Goal: Task Accomplishment & Management: Use online tool/utility

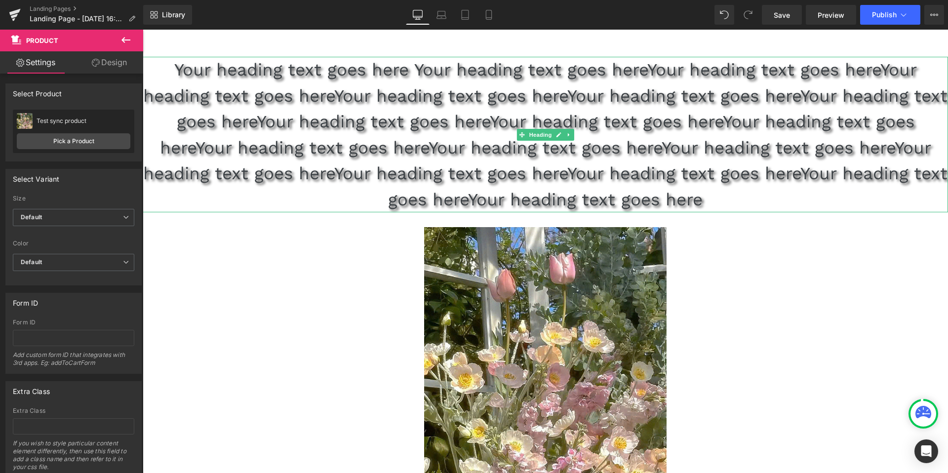
click at [277, 110] on h1 "Your heading text goes here Your heading text goes hereYour heading text goes h…" at bounding box center [545, 134] width 805 height 155
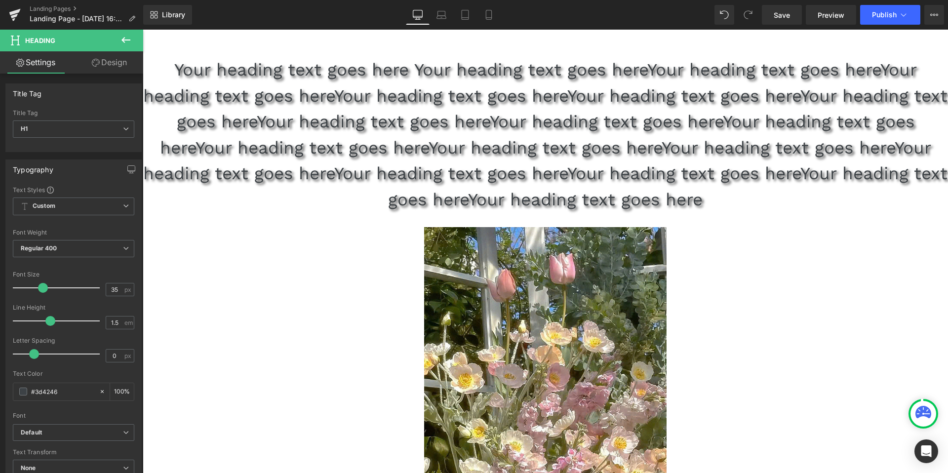
click at [124, 38] on icon at bounding box center [125, 40] width 9 height 6
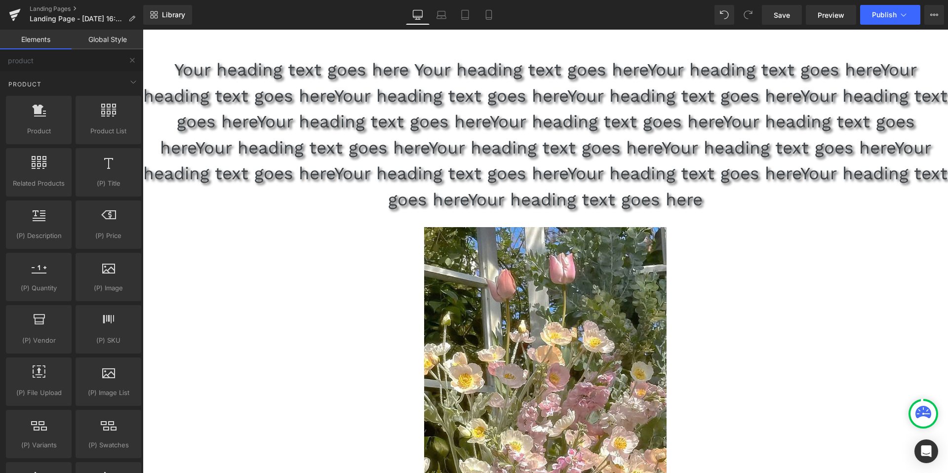
click at [112, 43] on link "Global Style" at bounding box center [108, 40] width 72 height 20
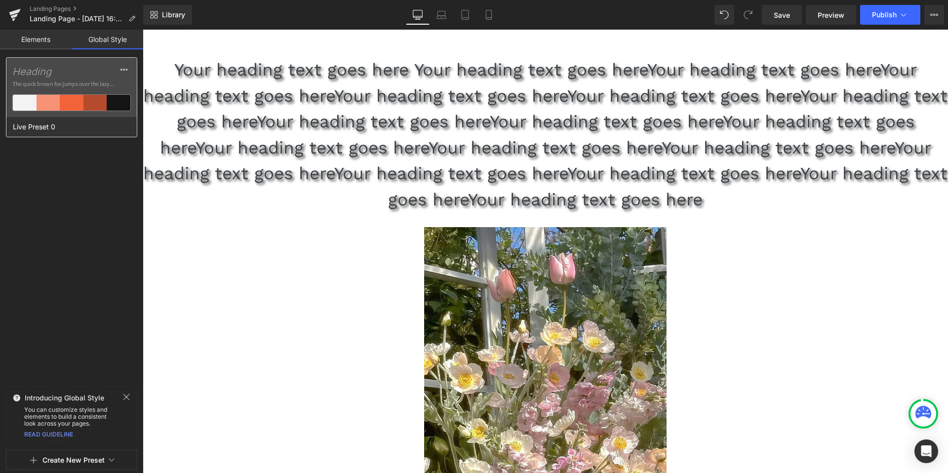
click at [74, 85] on span "The quick brown fox jumps over the lazy..." at bounding box center [71, 83] width 118 height 9
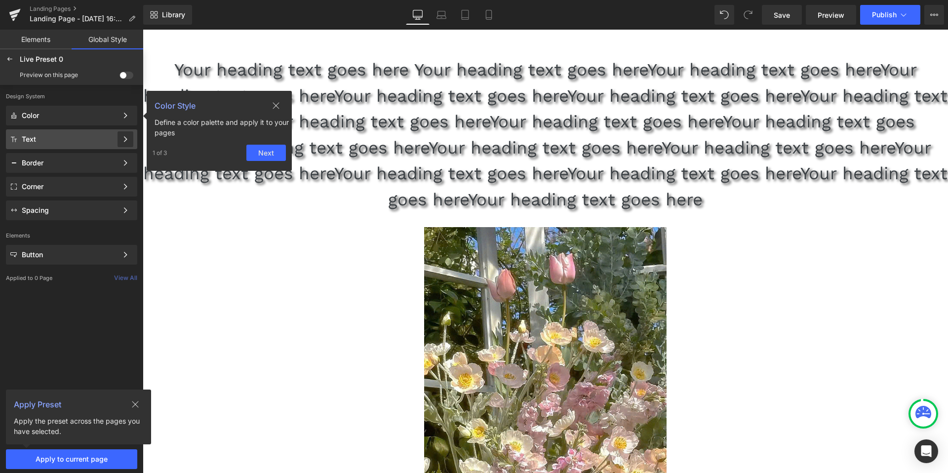
click at [120, 140] on div at bounding box center [125, 139] width 16 height 16
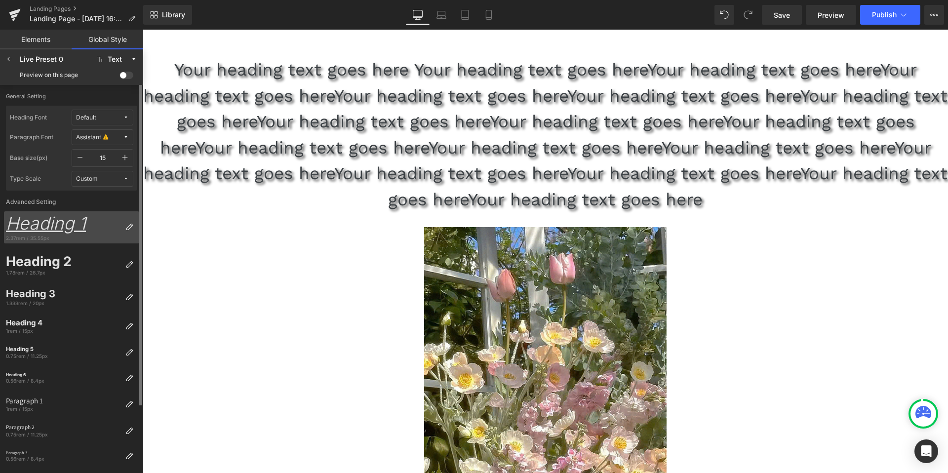
click at [48, 228] on div "Heading 1" at bounding box center [64, 223] width 116 height 21
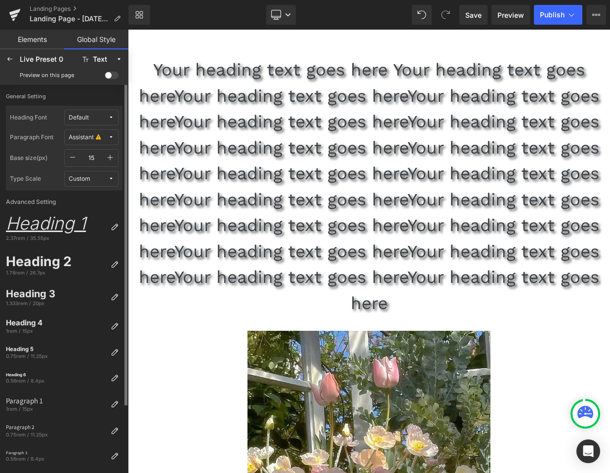
click at [88, 115] on div "Default" at bounding box center [79, 117] width 20 height 7
click at [45, 222] on div "Heading 1" at bounding box center [56, 223] width 101 height 21
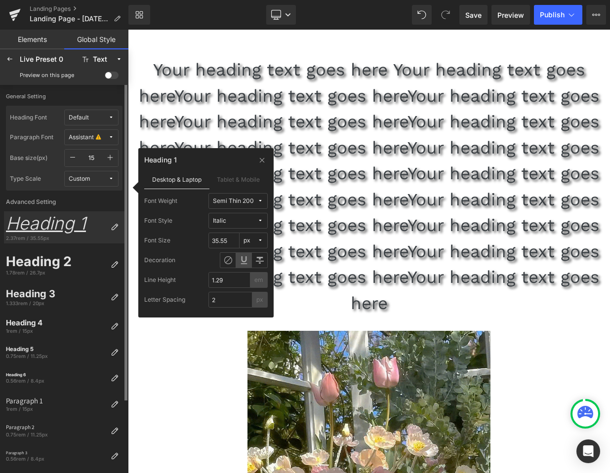
click at [105, 120] on span "Default" at bounding box center [88, 117] width 39 height 7
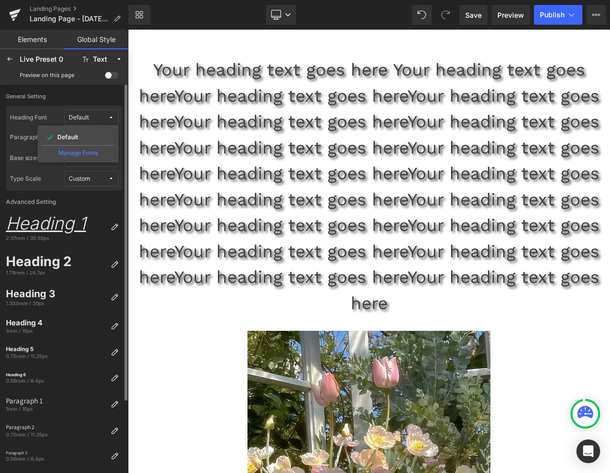
click at [105, 120] on span "Default" at bounding box center [88, 117] width 39 height 7
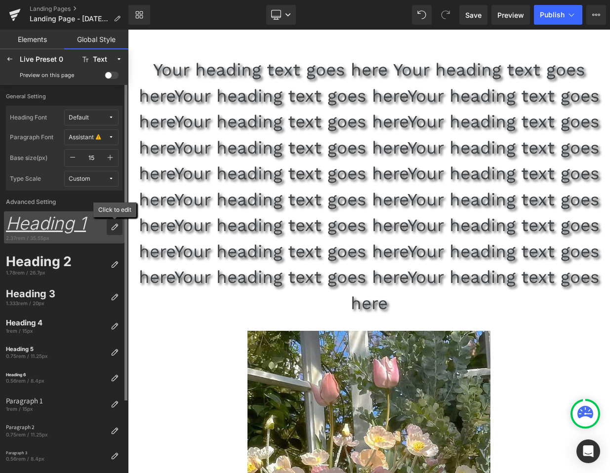
click at [113, 228] on icon at bounding box center [115, 227] width 8 height 8
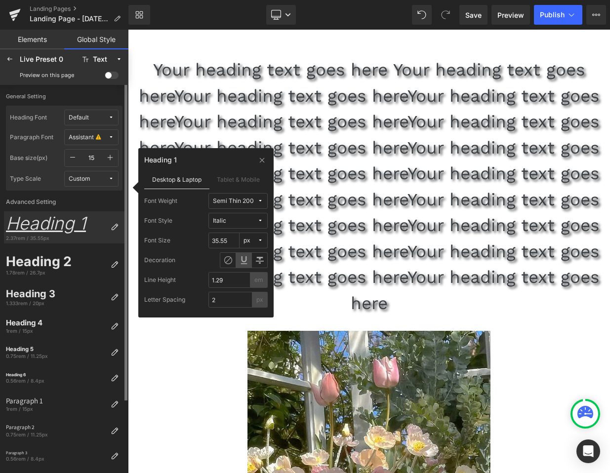
click at [90, 119] on span "Default" at bounding box center [88, 117] width 39 height 7
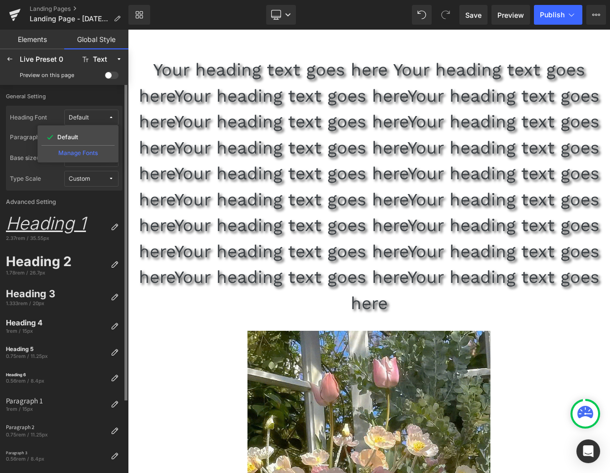
click at [61, 153] on div "Manage Fonts" at bounding box center [77, 151] width 73 height 13
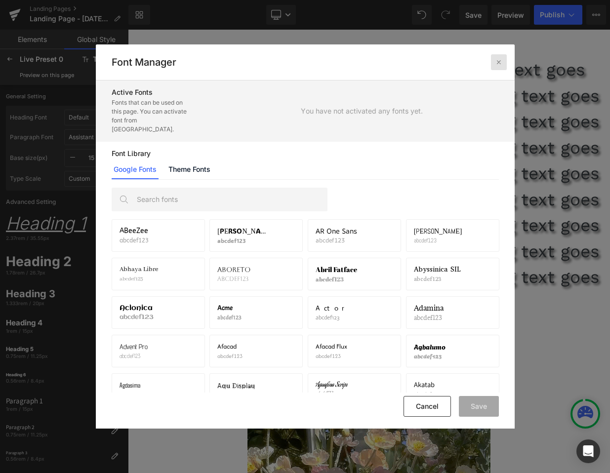
click at [496, 58] on icon at bounding box center [499, 62] width 8 height 8
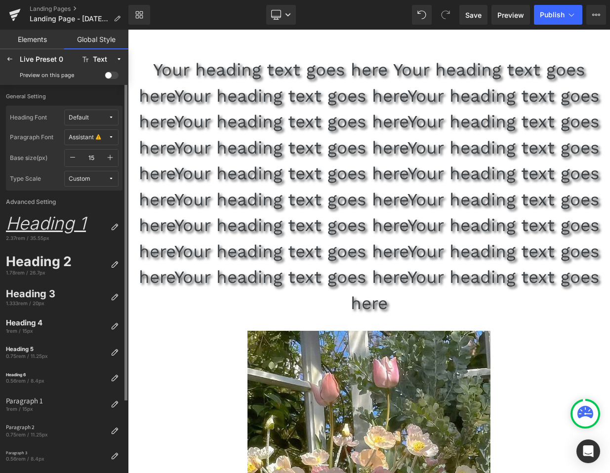
click at [89, 116] on span "Default" at bounding box center [88, 117] width 39 height 7
click at [79, 156] on div "Manage Fonts" at bounding box center [77, 151] width 73 height 13
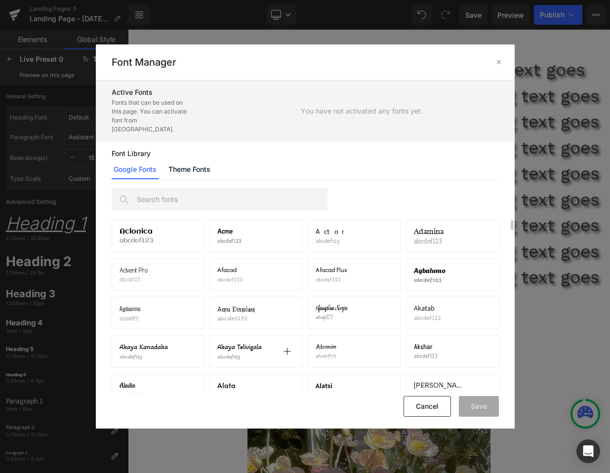
scroll to position [62, 0]
click at [412, 263] on div "Agbalumo abcdef123 Activate font" at bounding box center [452, 274] width 93 height 33
click at [446, 275] on p "abcdef123" at bounding box center [431, 278] width 34 height 7
click at [486, 270] on icon at bounding box center [483, 274] width 8 height 8
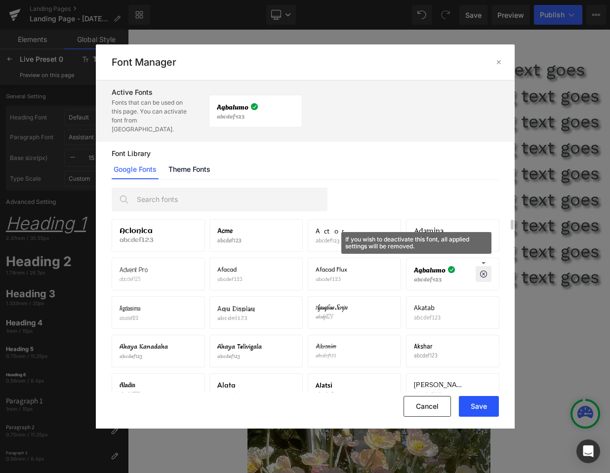
click at [479, 414] on button "Save" at bounding box center [479, 406] width 40 height 21
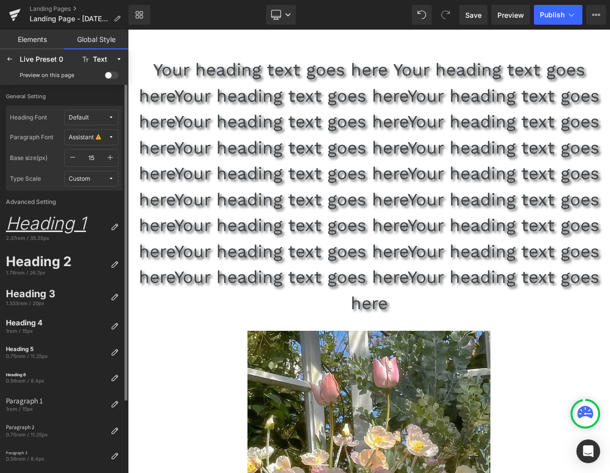
click at [104, 123] on button "Default" at bounding box center [91, 118] width 54 height 16
click at [77, 157] on div "Agbalumo" at bounding box center [77, 153] width 73 height 16
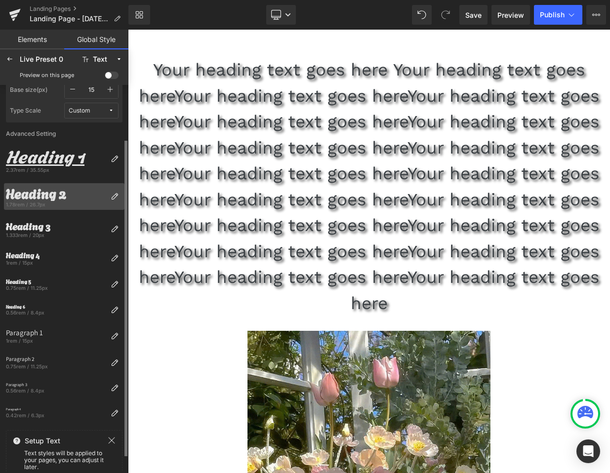
scroll to position [86, 0]
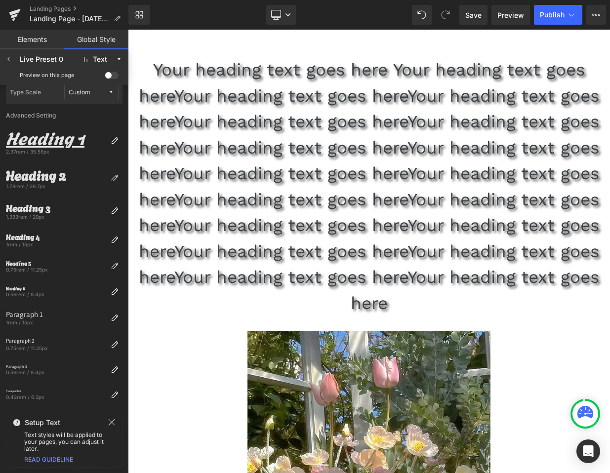
click at [35, 40] on link "Elements" at bounding box center [32, 40] width 64 height 20
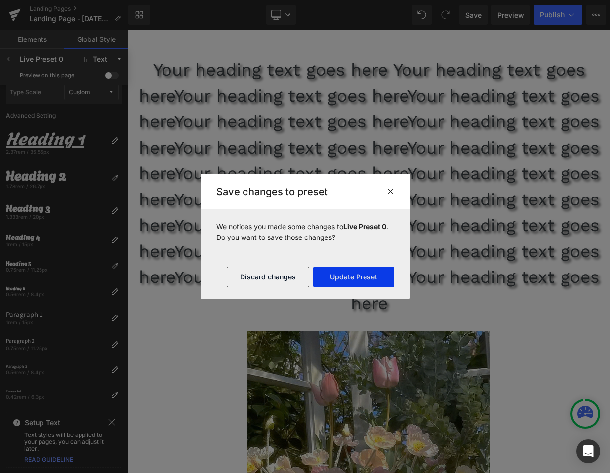
click at [352, 278] on button "Update Preset" at bounding box center [353, 277] width 81 height 21
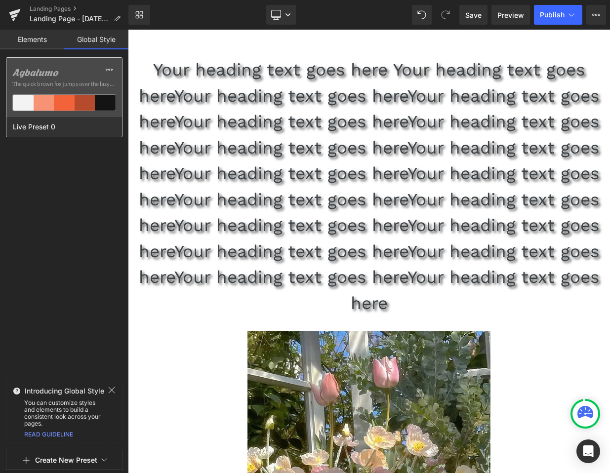
click at [63, 91] on div "Agbalumo The quick brown fox jumps over the lazy..." at bounding box center [64, 87] width 116 height 59
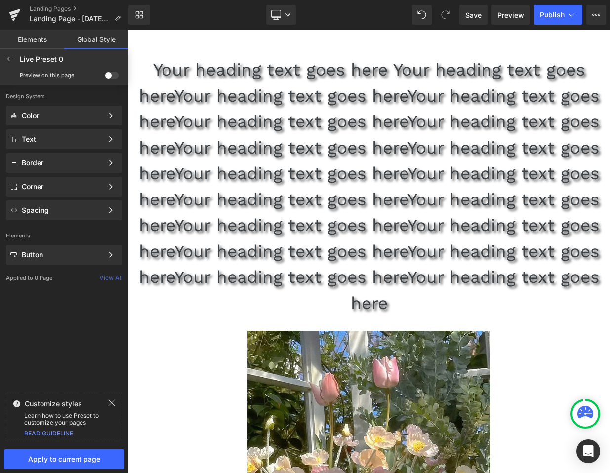
click at [31, 46] on link "Elements" at bounding box center [32, 40] width 64 height 20
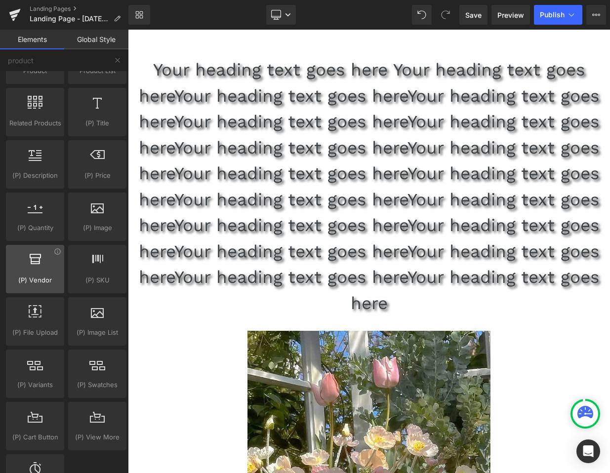
scroll to position [0, 0]
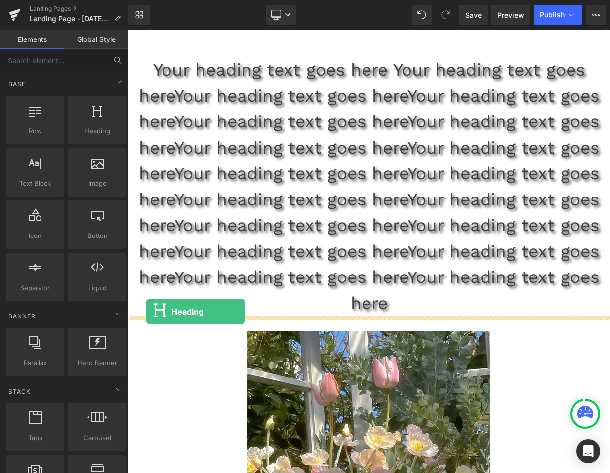
drag, startPoint x: 213, startPoint y: 153, endPoint x: 146, endPoint y: 311, distance: 172.1
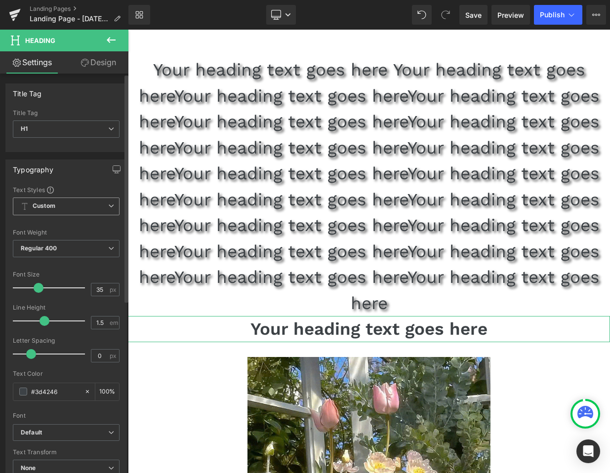
click at [108, 207] on icon at bounding box center [111, 206] width 6 height 6
click at [80, 246] on div "Setup Global Style" at bounding box center [64, 245] width 103 height 23
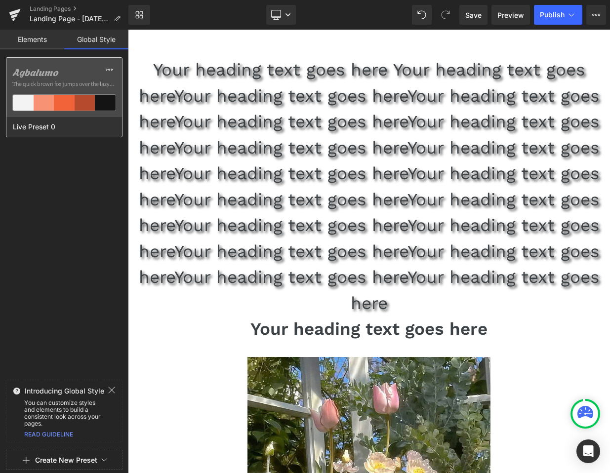
click at [85, 82] on span "The quick brown fox jumps over the lazy..." at bounding box center [64, 83] width 104 height 9
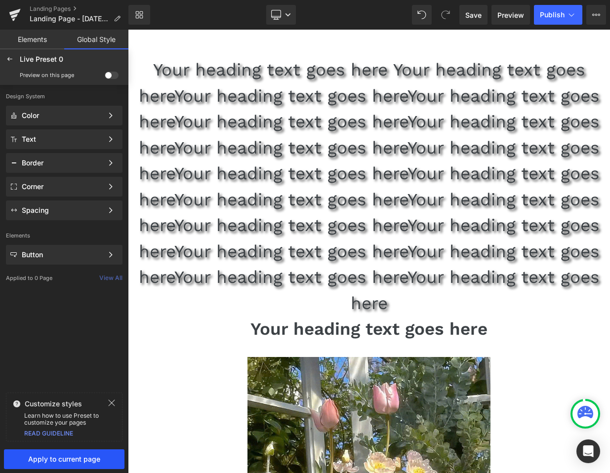
click at [39, 464] on button "Apply to current page" at bounding box center [64, 459] width 120 height 20
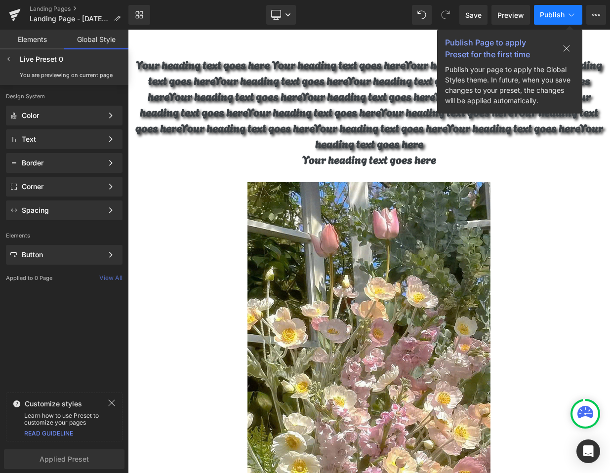
click at [554, 21] on button "Publish" at bounding box center [558, 15] width 48 height 20
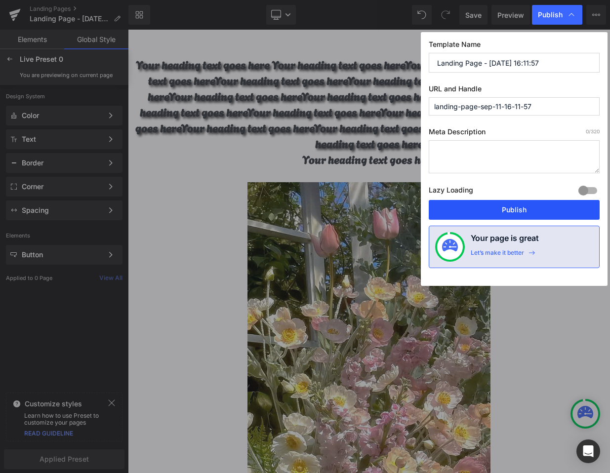
click at [483, 208] on button "Publish" at bounding box center [513, 210] width 171 height 20
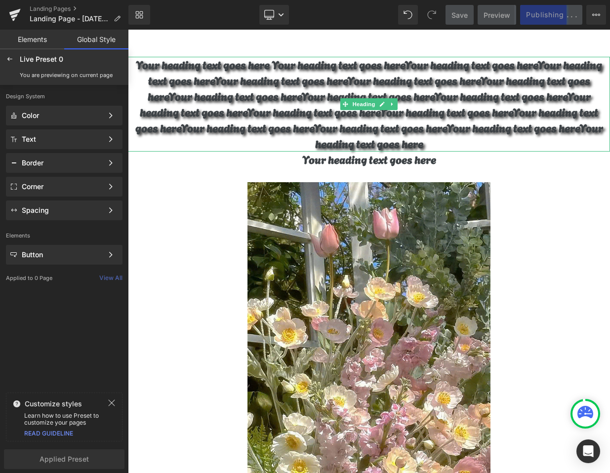
click at [426, 122] on h1 "Your heading text goes here Your heading text goes hereYour heading text goes h…" at bounding box center [369, 104] width 482 height 95
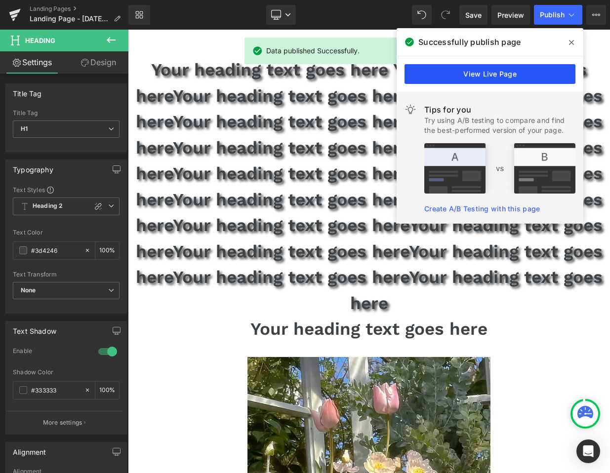
click at [470, 73] on link "View Live Page" at bounding box center [489, 74] width 171 height 20
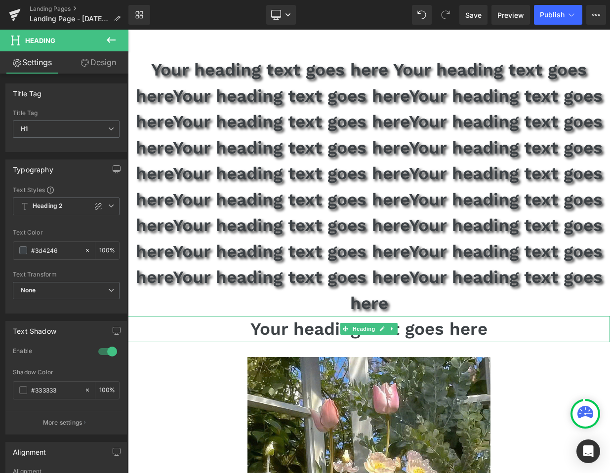
click at [321, 316] on h1 "Your heading text goes here" at bounding box center [369, 329] width 482 height 26
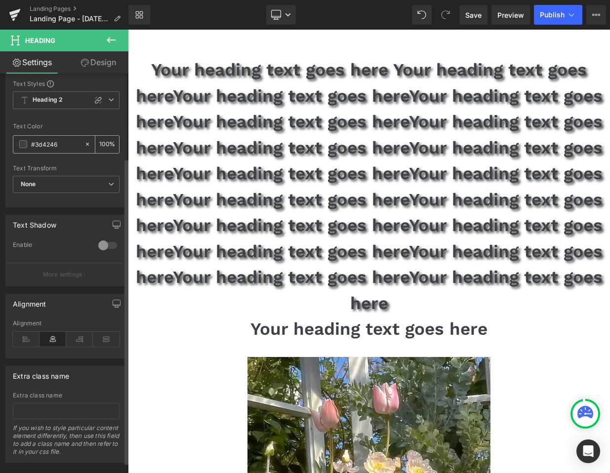
scroll to position [124, 0]
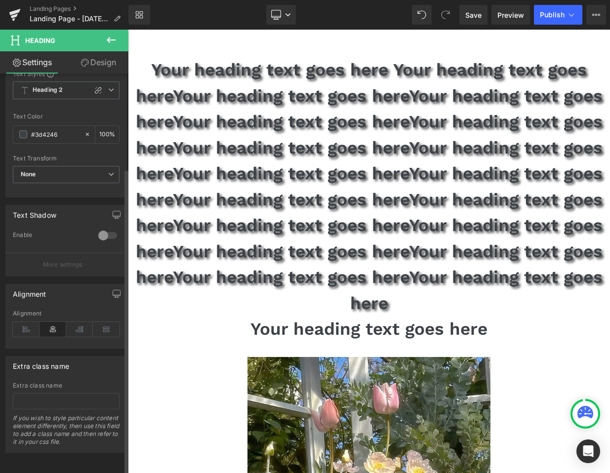
click at [109, 230] on div at bounding box center [108, 236] width 24 height 16
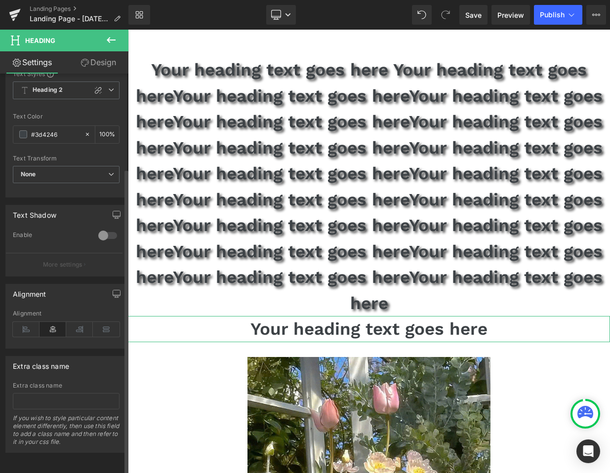
click at [101, 230] on div at bounding box center [108, 236] width 24 height 16
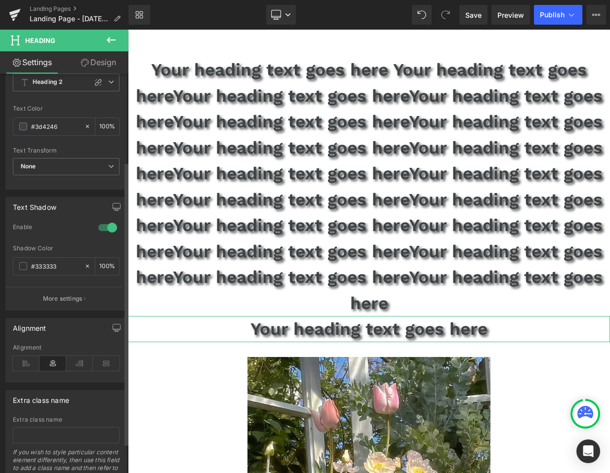
click at [101, 230] on div at bounding box center [108, 228] width 24 height 16
